Goal: Task Accomplishment & Management: Complete application form

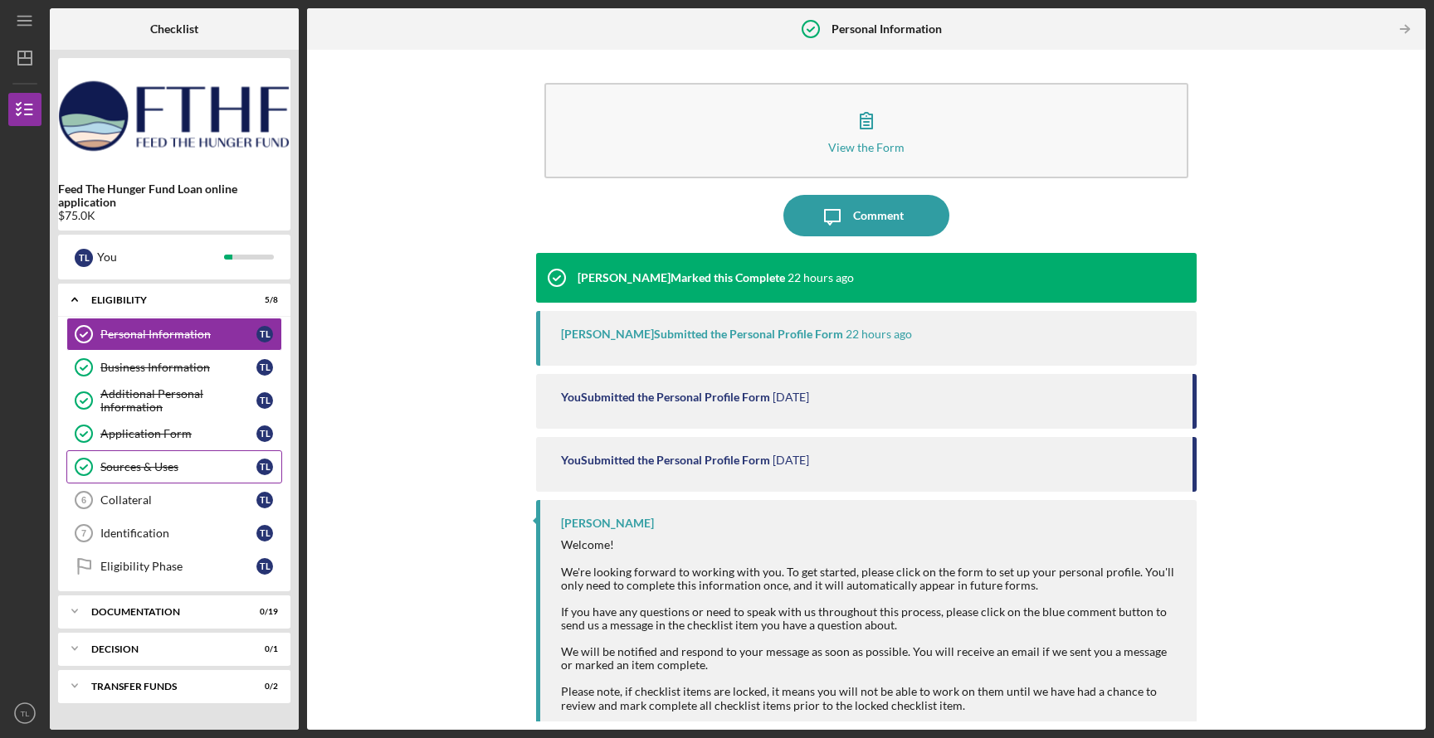
click at [134, 473] on div "Sources & Uses" at bounding box center [178, 466] width 156 height 13
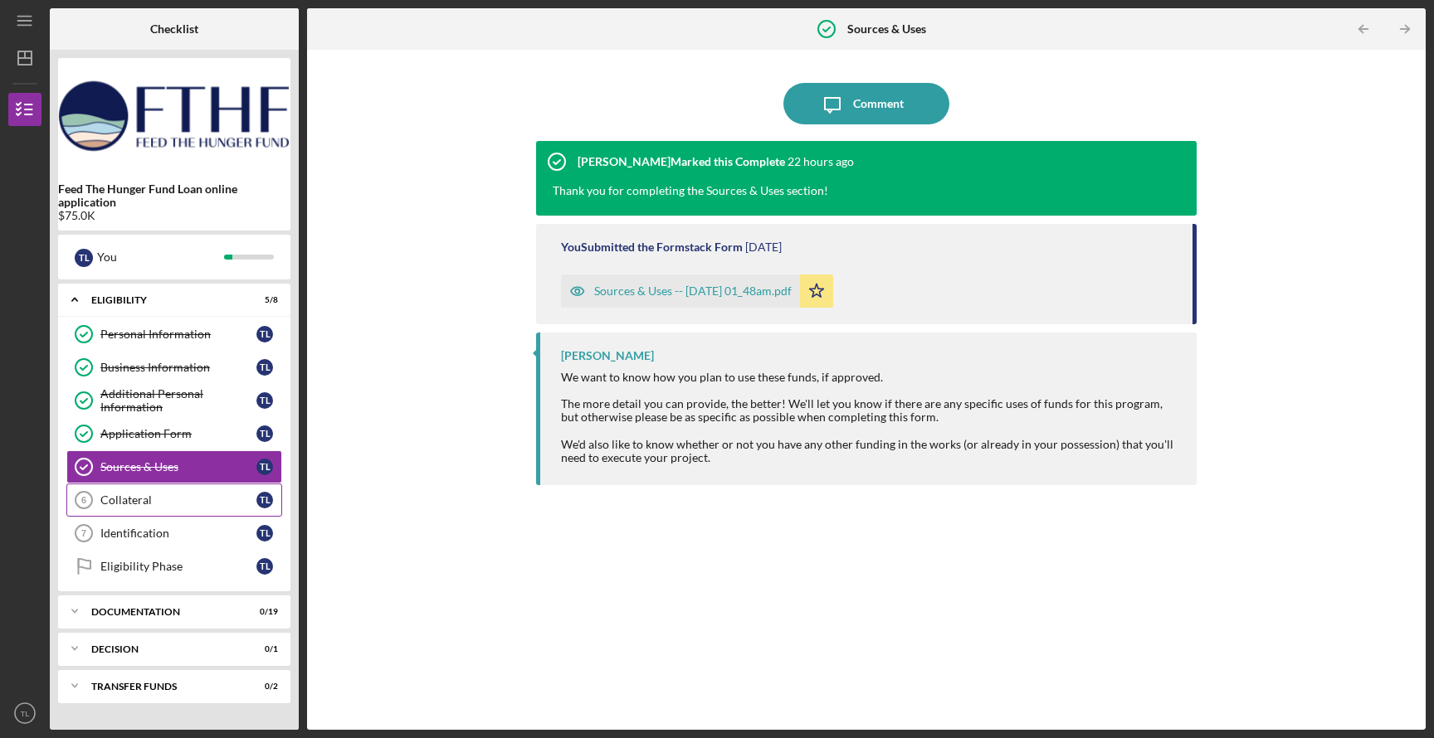
click at [137, 503] on div "Collateral" at bounding box center [178, 500] width 156 height 13
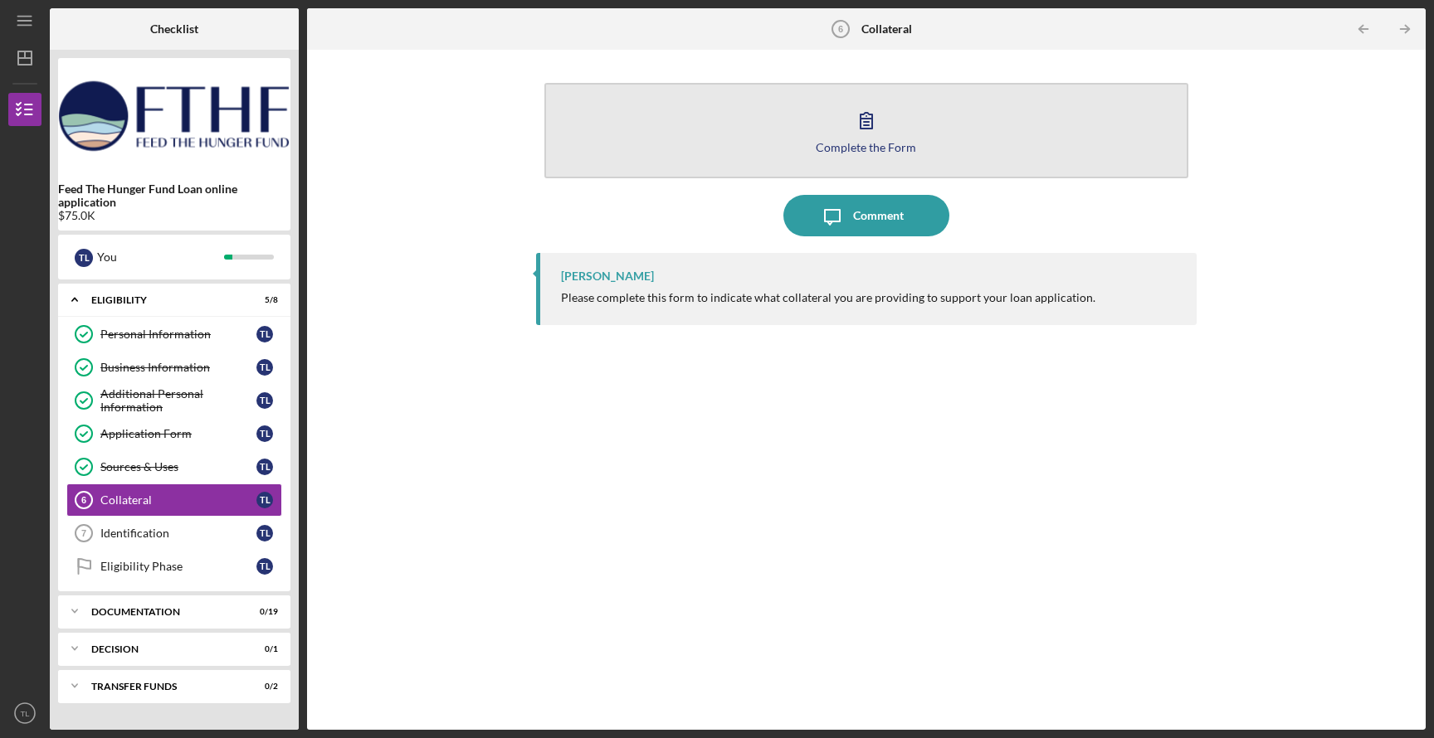
click at [864, 149] on div "Complete the Form" at bounding box center [866, 147] width 100 height 12
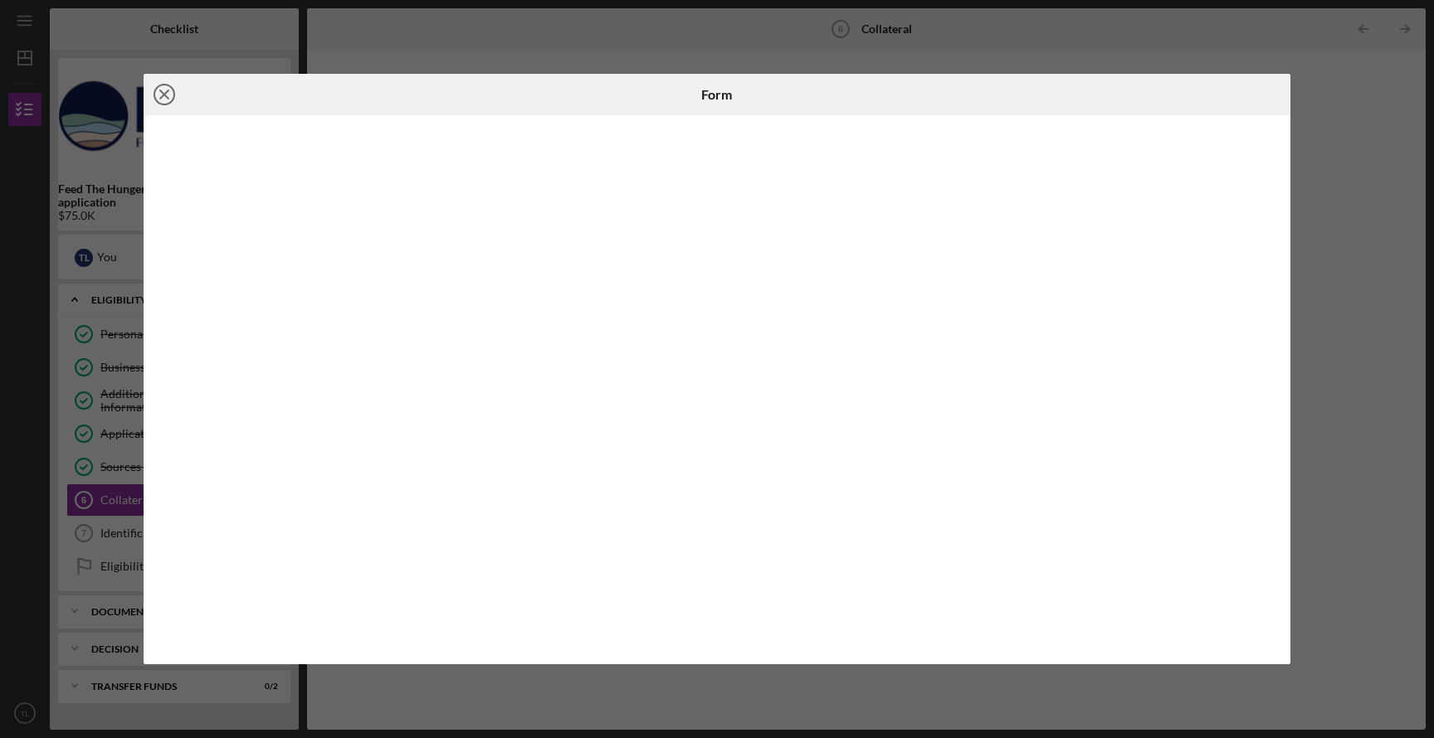
click at [168, 101] on icon "Icon/Close" at bounding box center [164, 94] width 41 height 41
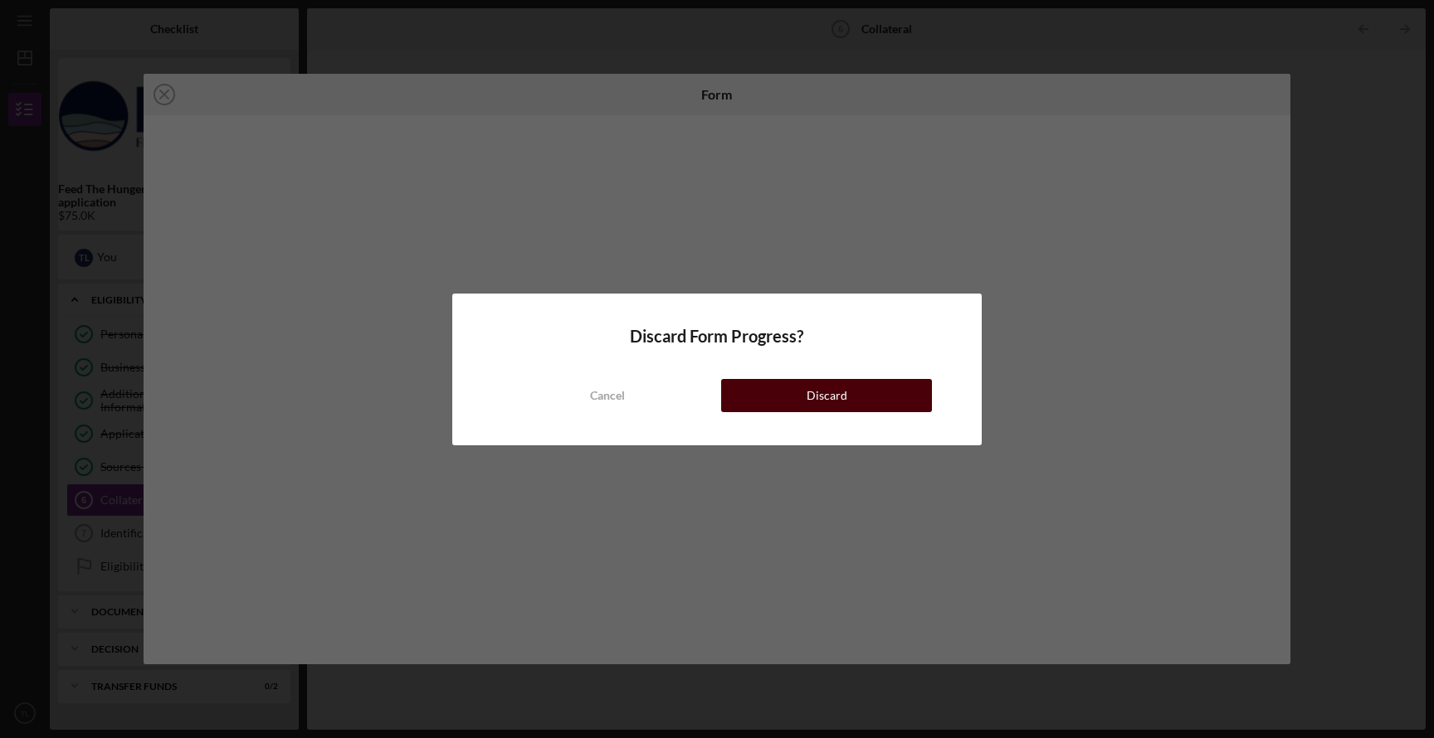
click at [811, 392] on div "Discard" at bounding box center [826, 395] width 41 height 33
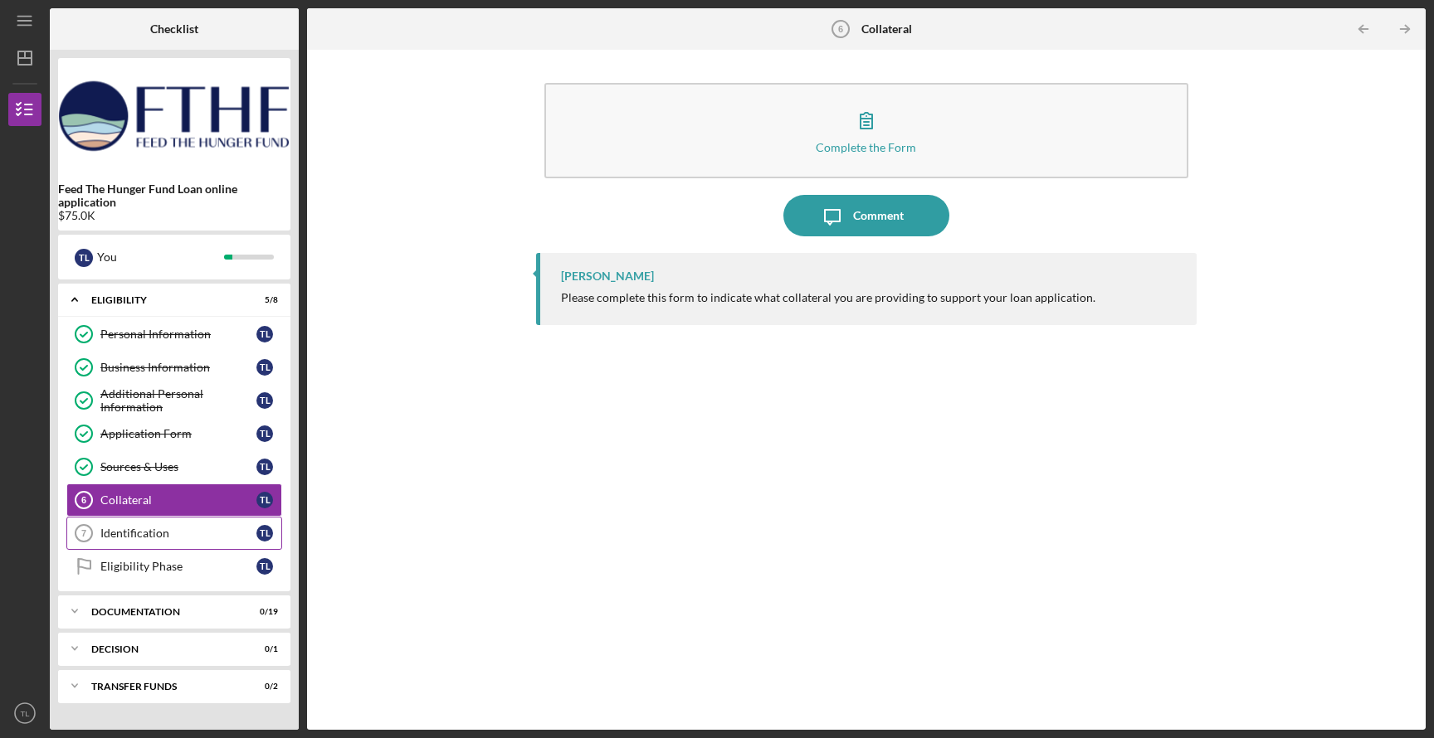
click at [171, 538] on div "Identification" at bounding box center [178, 533] width 156 height 13
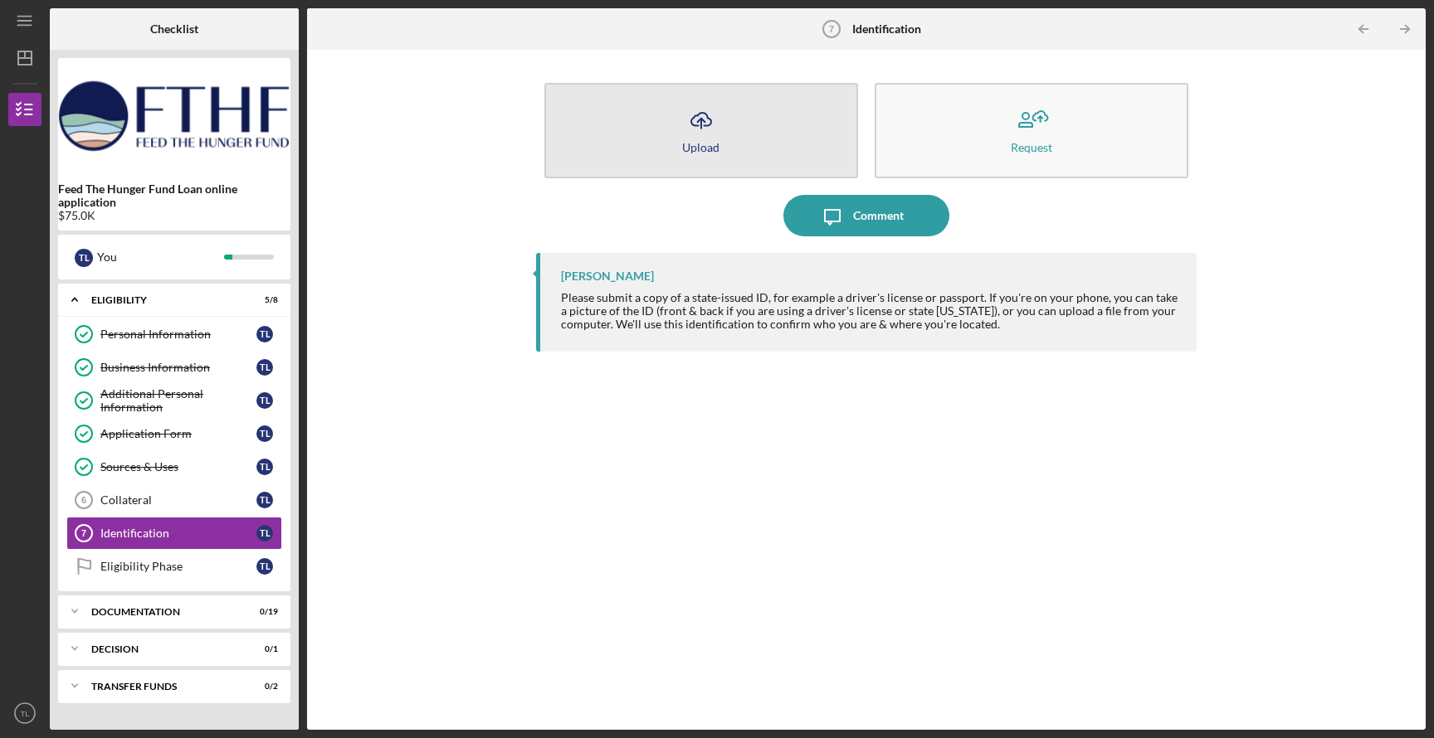
click at [711, 141] on div "Upload" at bounding box center [700, 147] width 37 height 12
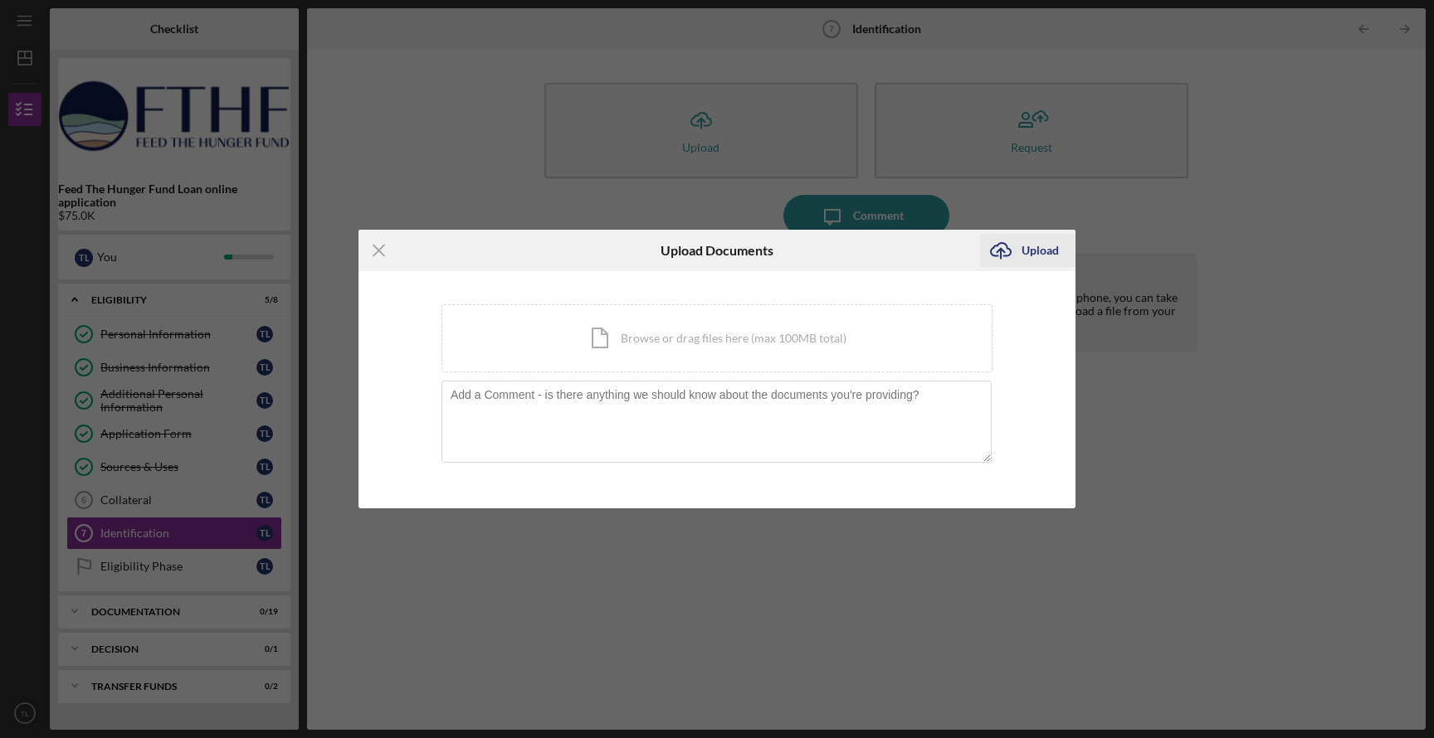
click at [1014, 251] on icon "Icon/Upload" at bounding box center [1000, 250] width 41 height 41
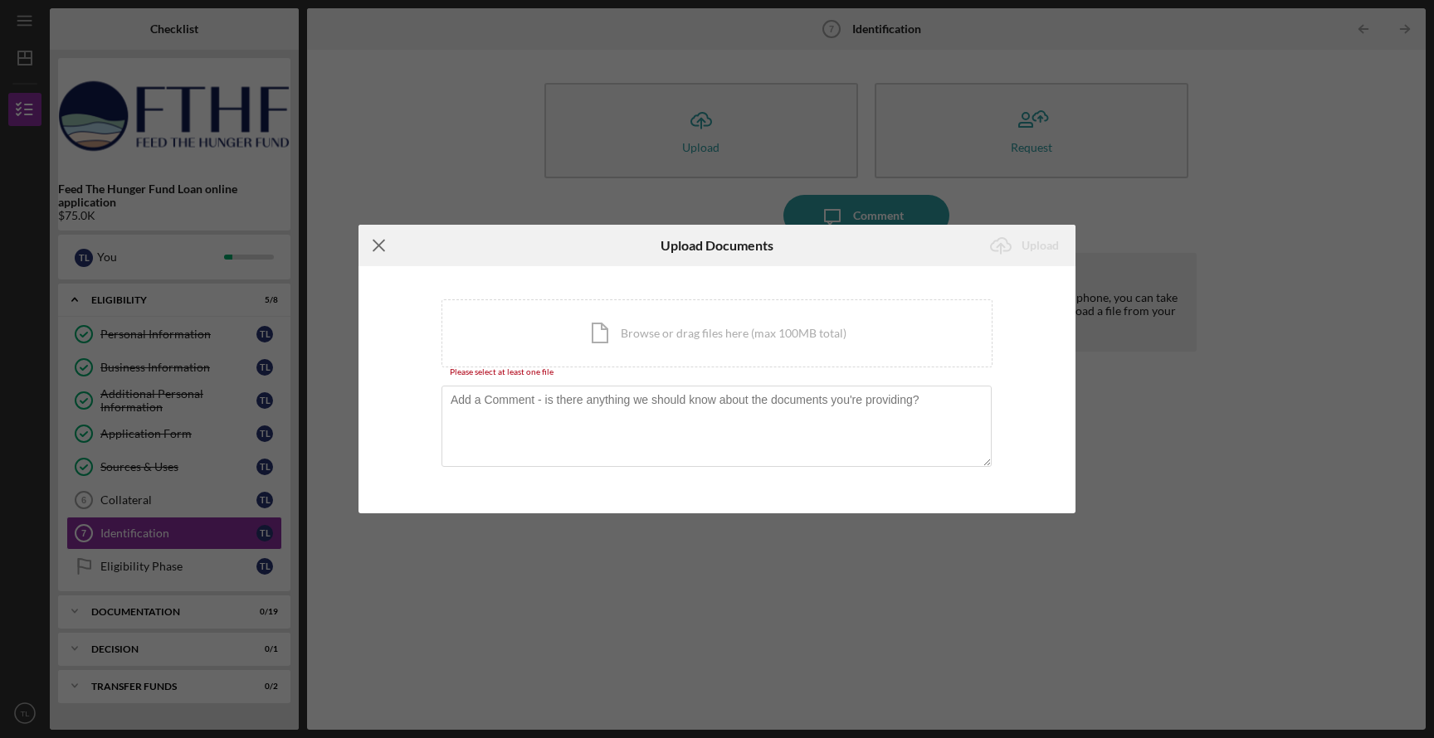
click at [377, 241] on icon "Icon/Menu Close" at bounding box center [378, 245] width 41 height 41
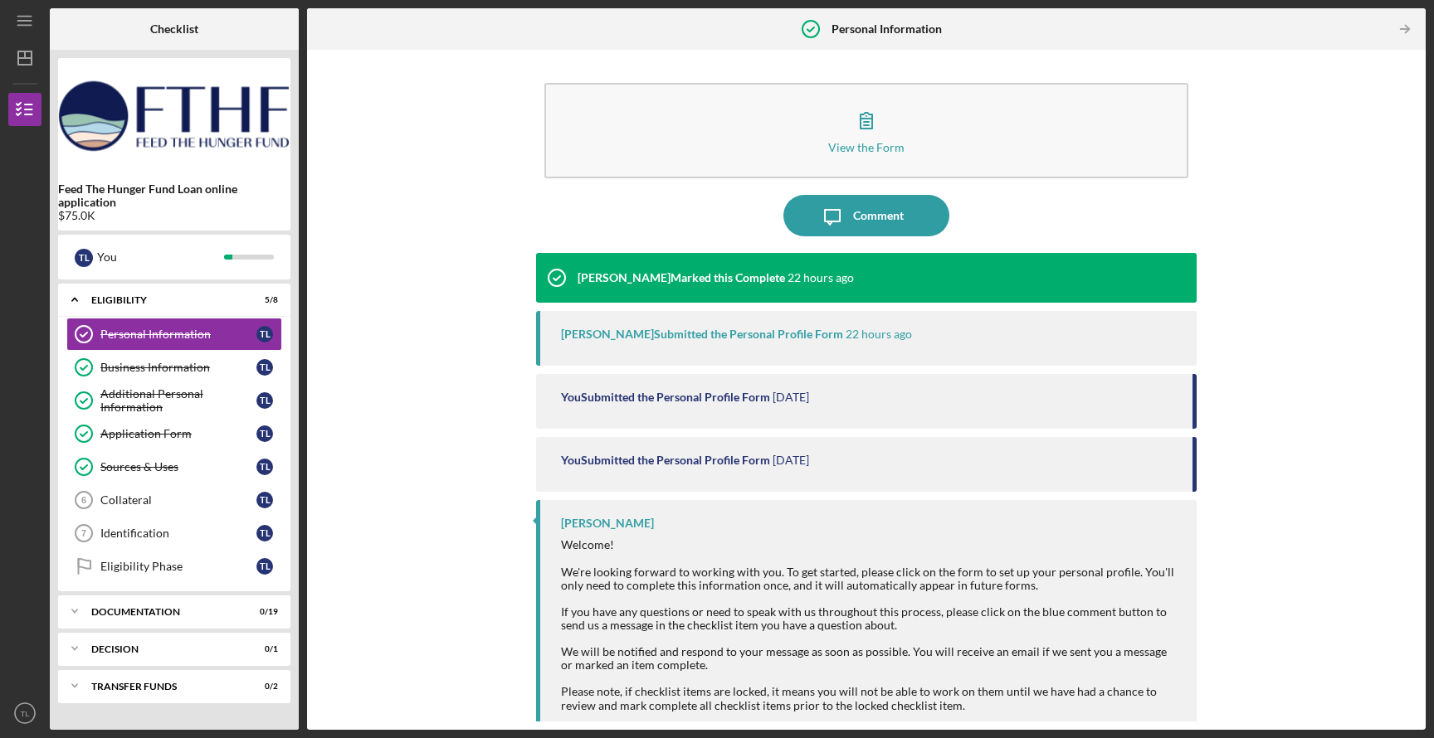
scroll to position [38, 0]
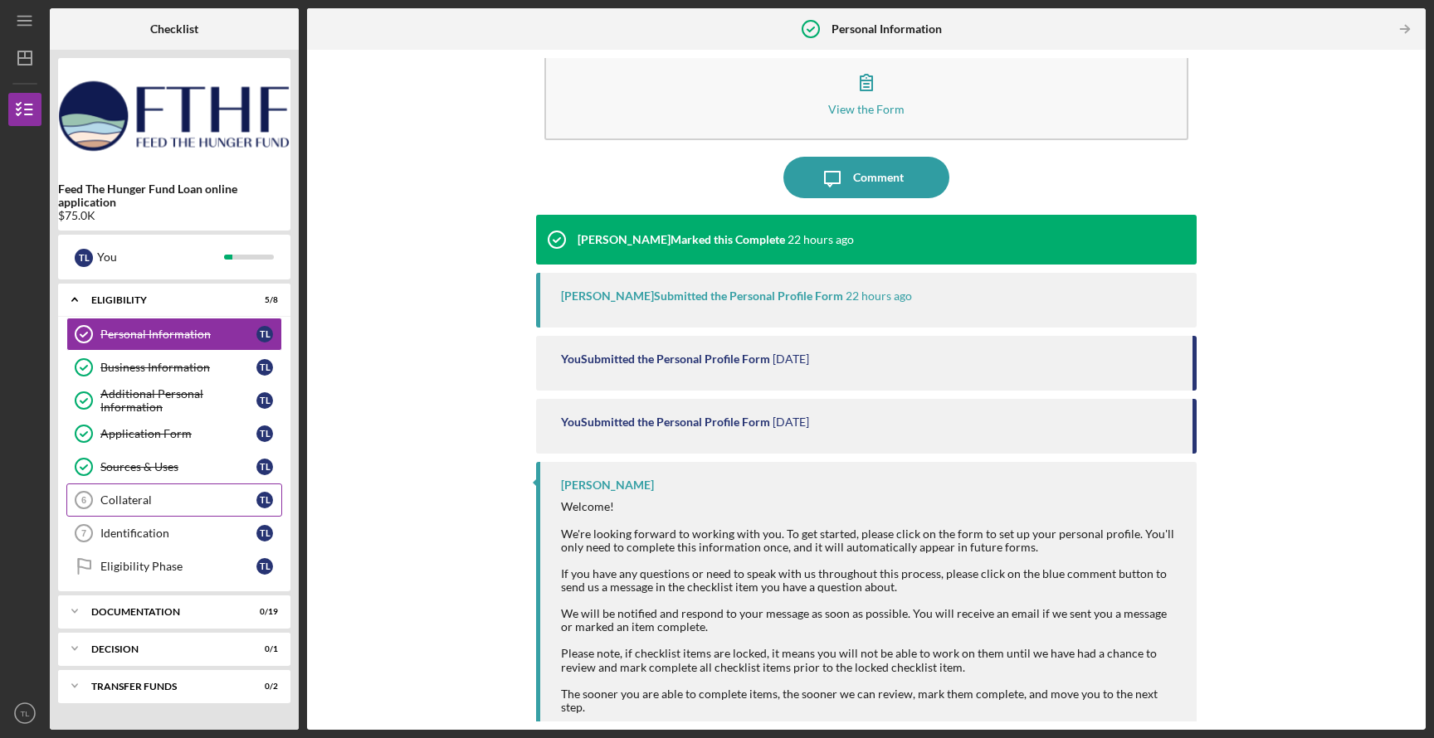
click at [193, 500] on div "Collateral" at bounding box center [178, 500] width 156 height 13
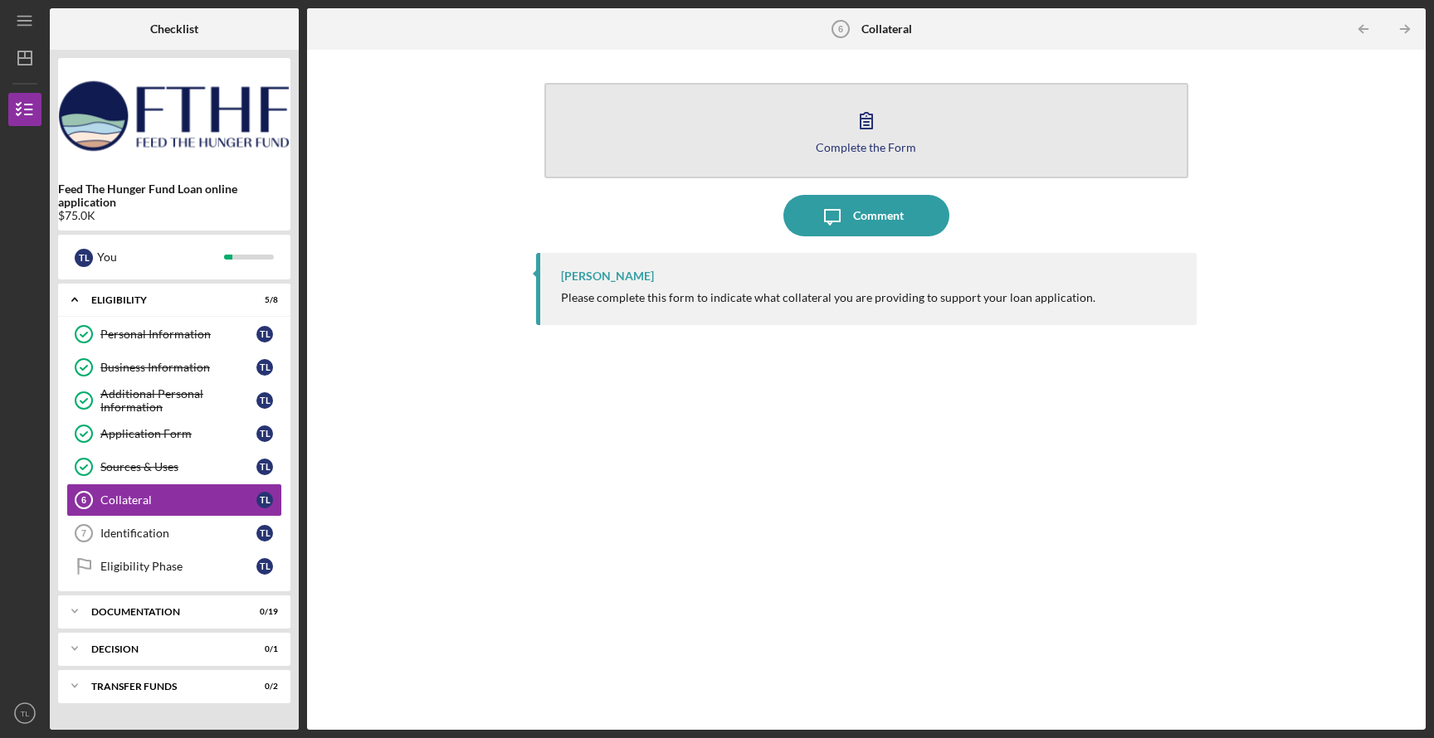
click at [832, 150] on div "Complete the Form" at bounding box center [866, 147] width 100 height 12
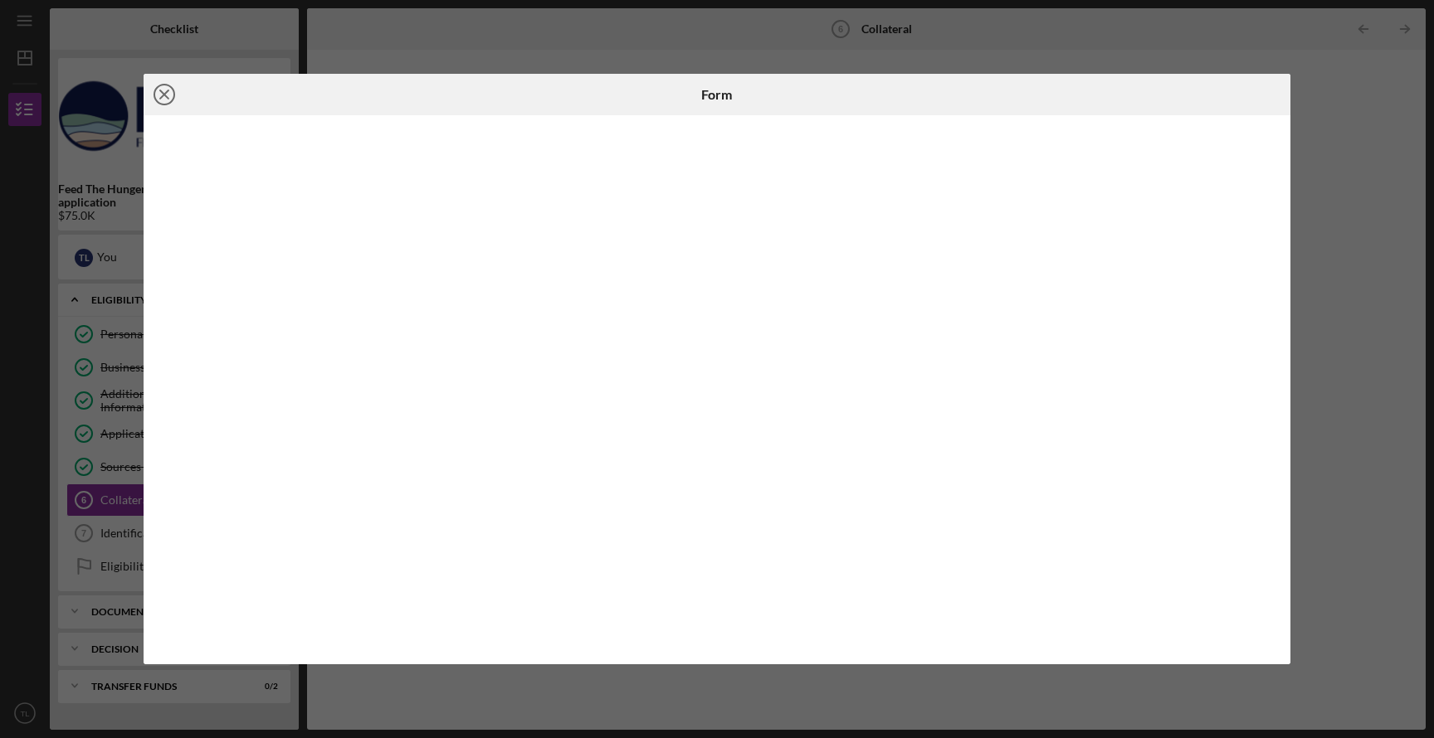
click at [169, 100] on icon "Icon/Close" at bounding box center [164, 94] width 41 height 41
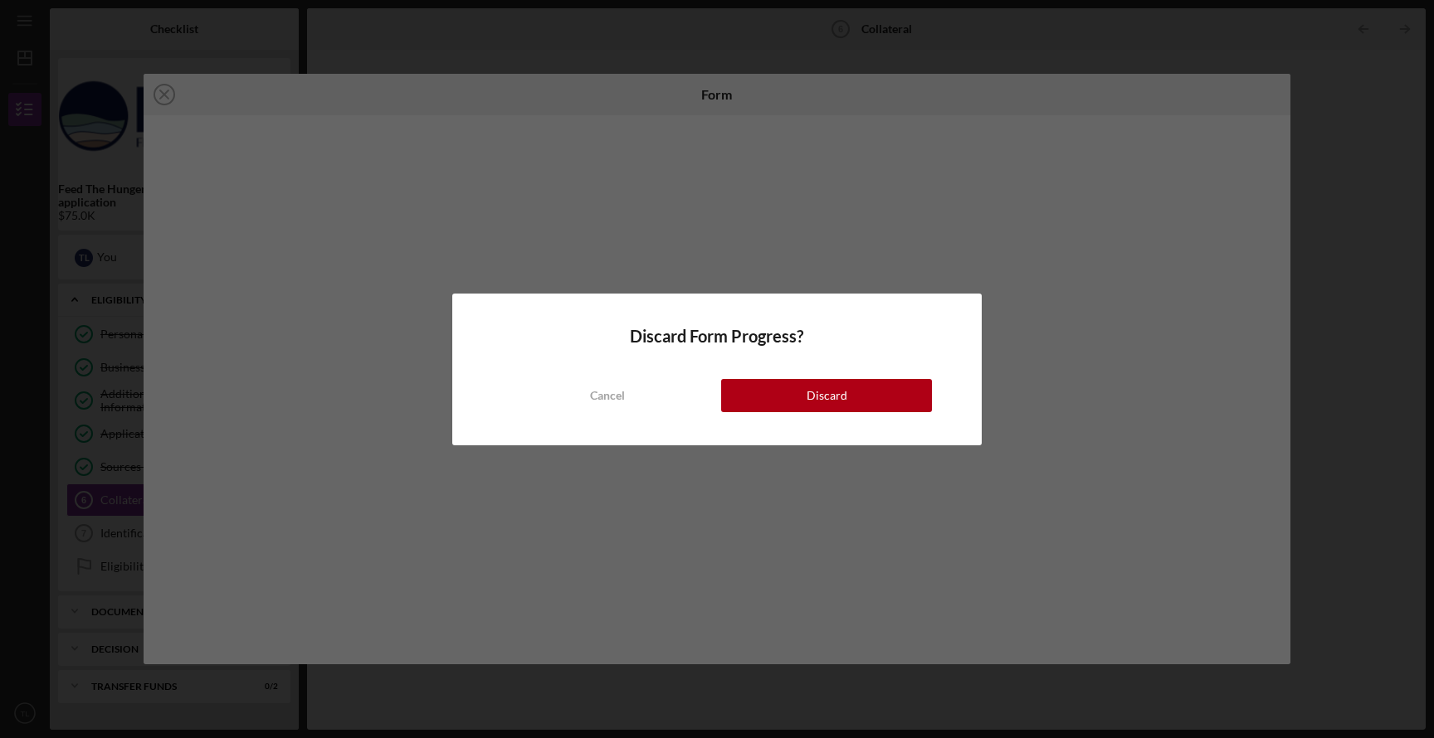
click at [798, 376] on div "Cancel Discard" at bounding box center [717, 379] width 430 height 66
click at [795, 390] on button "Discard" at bounding box center [826, 395] width 211 height 33
